Goal: Navigation & Orientation: Find specific page/section

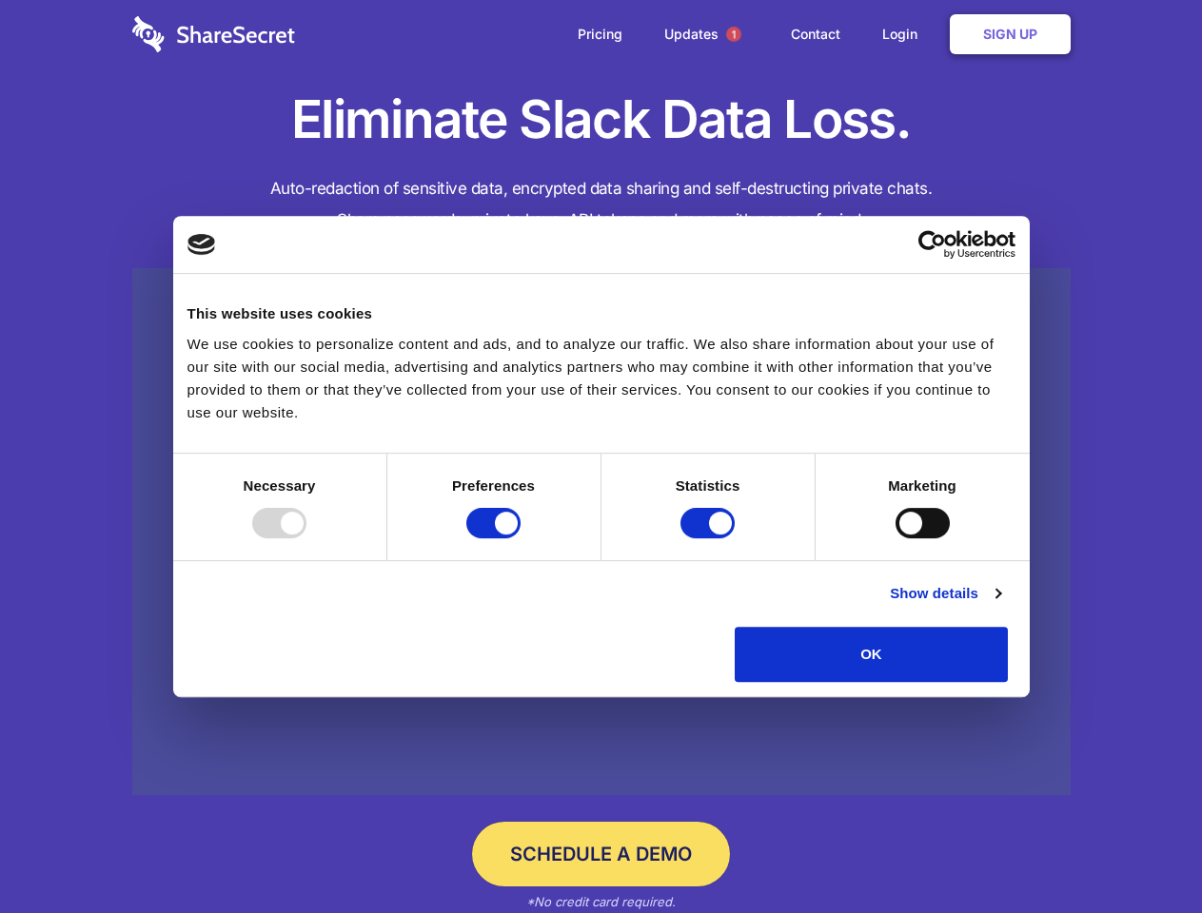
click at [306, 539] on div at bounding box center [279, 523] width 54 height 30
click at [520, 539] on input "Preferences" at bounding box center [493, 523] width 54 height 30
checkbox input "false"
click at [710, 539] on input "Statistics" at bounding box center [707, 523] width 54 height 30
checkbox input "false"
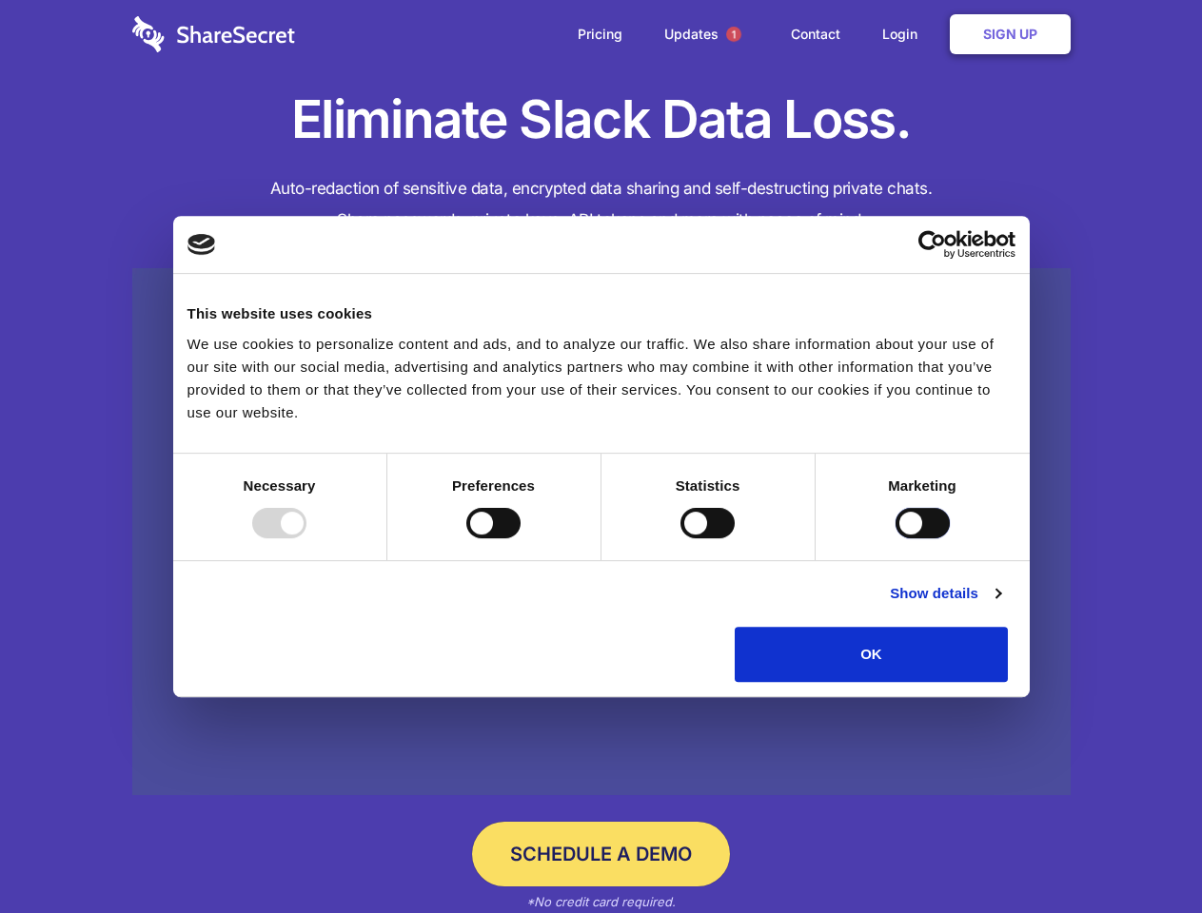
click at [895, 539] on input "Marketing" at bounding box center [922, 523] width 54 height 30
checkbox input "true"
click at [1000, 605] on link "Show details" at bounding box center [945, 593] width 110 height 23
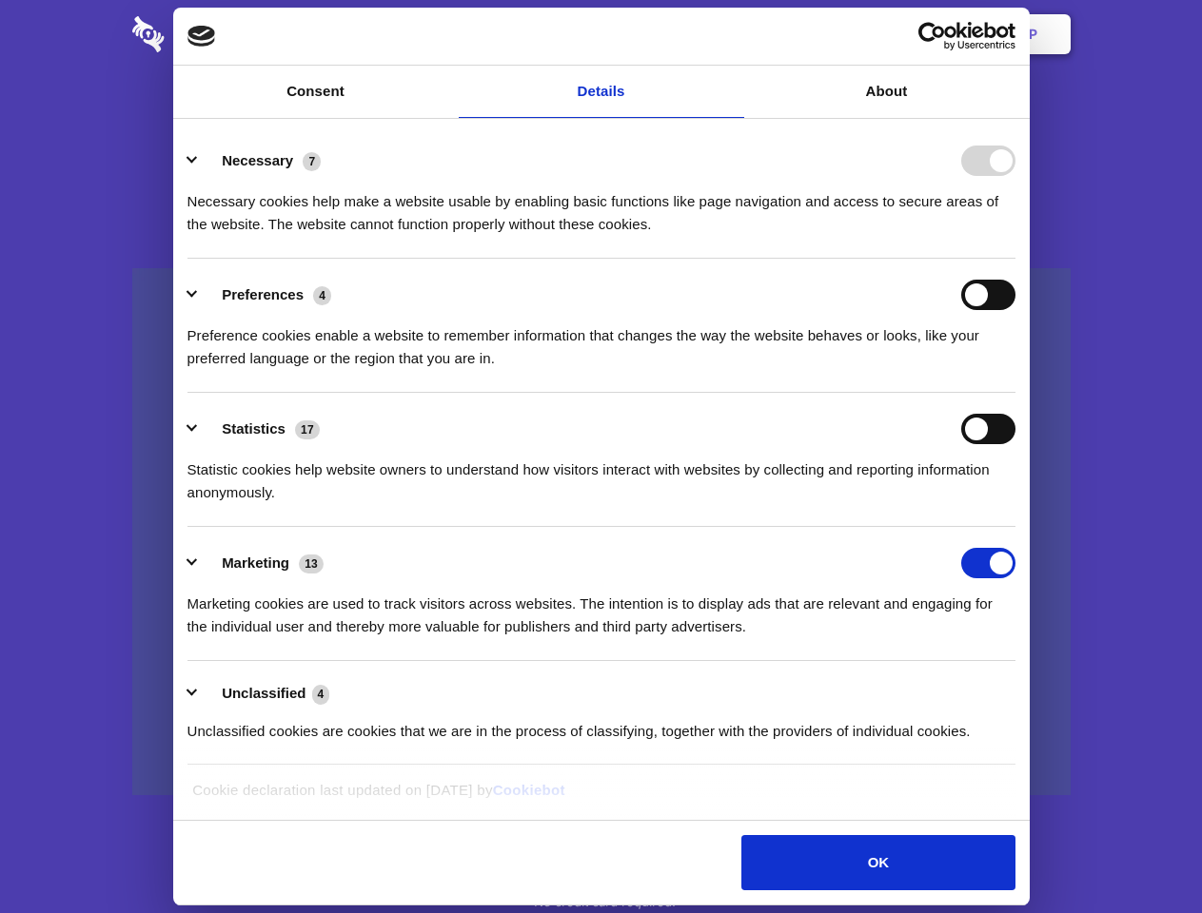
click at [1015, 259] on li "Necessary 7 Necessary cookies help make a website usable by enabling basic func…" at bounding box center [601, 192] width 828 height 134
click at [733, 34] on span "1" at bounding box center [733, 34] width 15 height 15
